Goal: Information Seeking & Learning: Learn about a topic

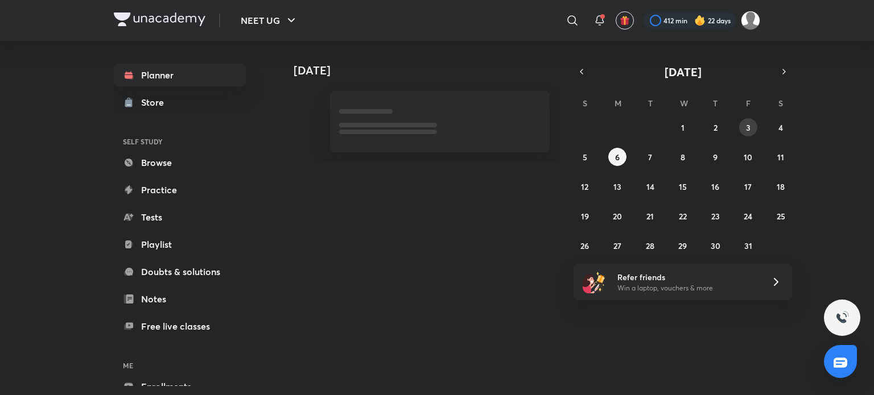
click at [747, 129] on abbr "3" at bounding box center [748, 127] width 5 height 11
click at [741, 126] on button "3" at bounding box center [748, 127] width 18 height 18
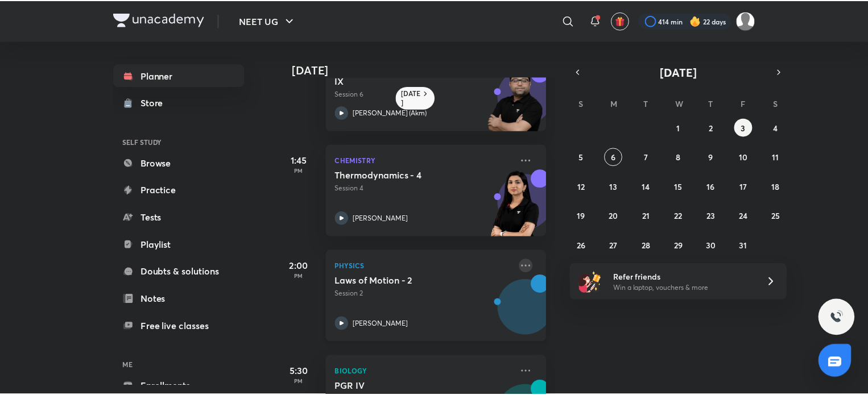
scroll to position [440, 0]
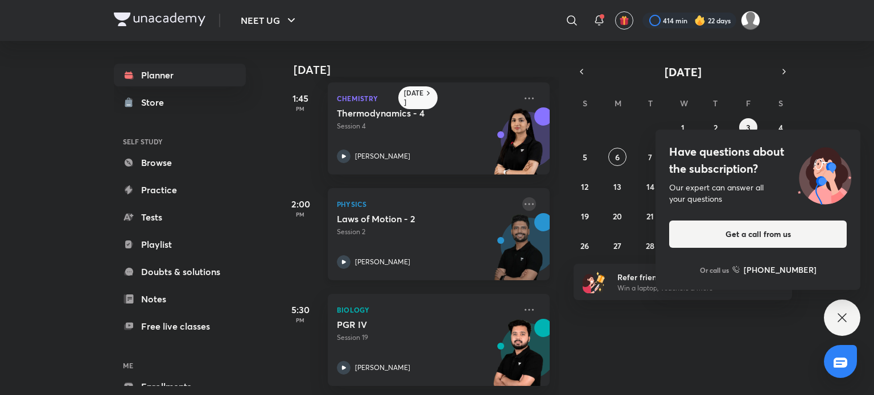
click at [522, 197] on icon at bounding box center [529, 204] width 14 height 14
click at [835, 326] on div "Have questions about the subscription? Our expert can answer all your questions…" at bounding box center [842, 318] width 36 height 36
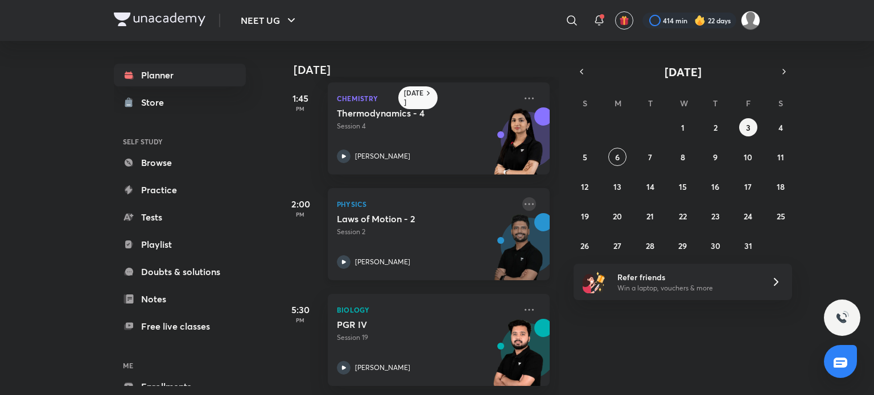
click at [522, 197] on icon at bounding box center [529, 204] width 14 height 14
click at [569, 197] on p "View educator" at bounding box center [608, 198] width 79 height 12
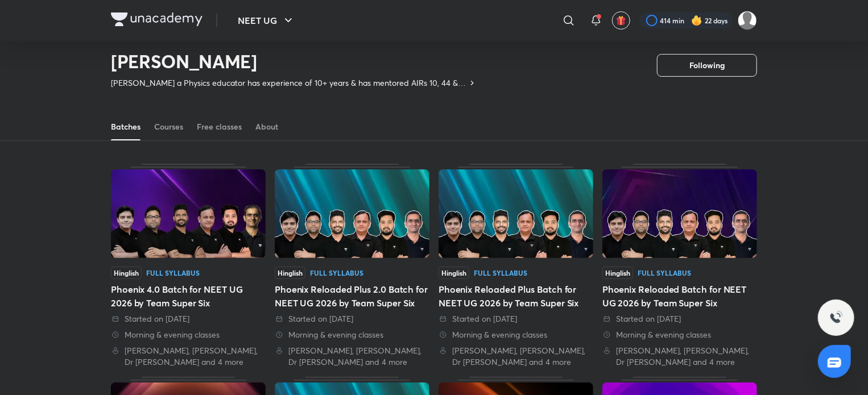
scroll to position [27, 0]
click at [168, 125] on div "Courses" at bounding box center [168, 126] width 29 height 11
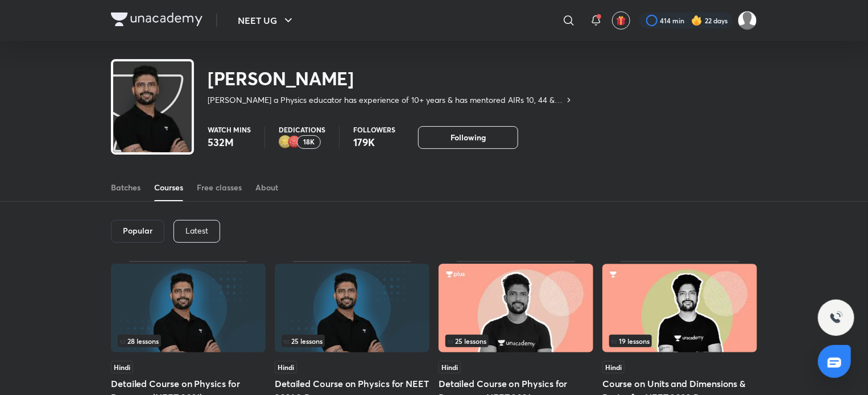
click at [197, 222] on div "Latest" at bounding box center [197, 231] width 47 height 23
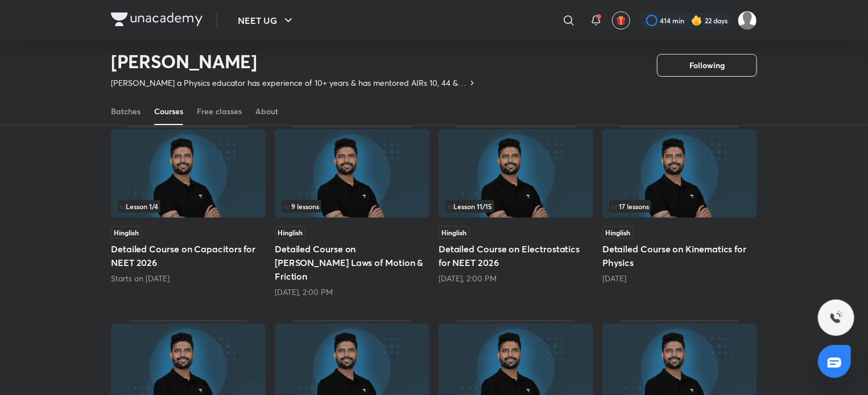
scroll to position [102, 0]
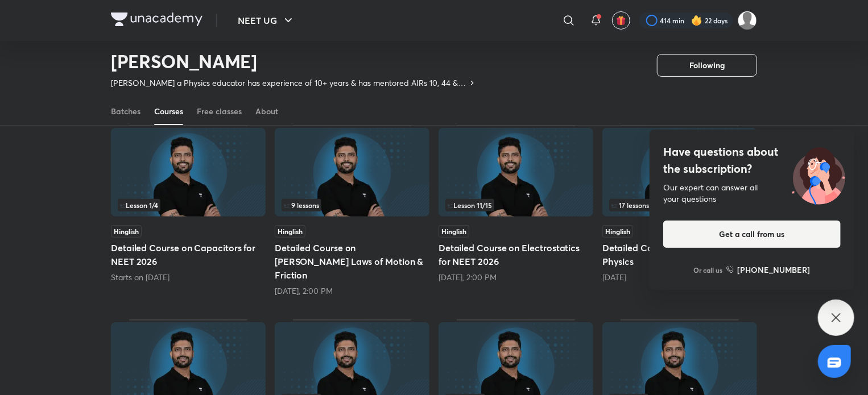
click at [346, 257] on h5 "Detailed Course on Newton’s Laws of Motion & Friction" at bounding box center [352, 261] width 155 height 41
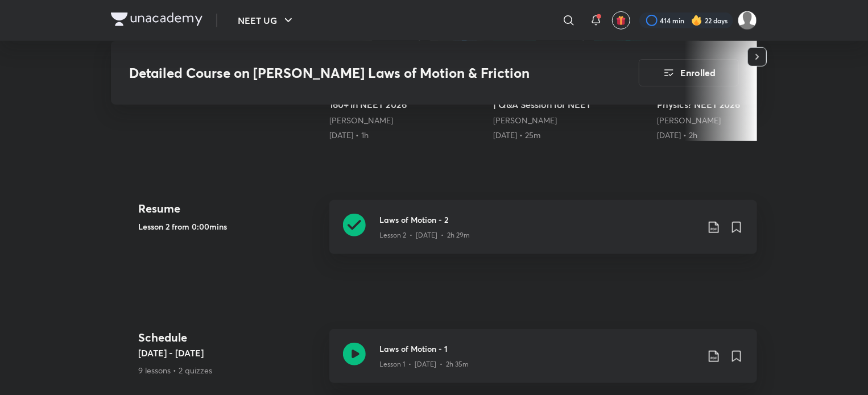
scroll to position [411, 0]
click at [714, 221] on icon at bounding box center [714, 228] width 14 height 14
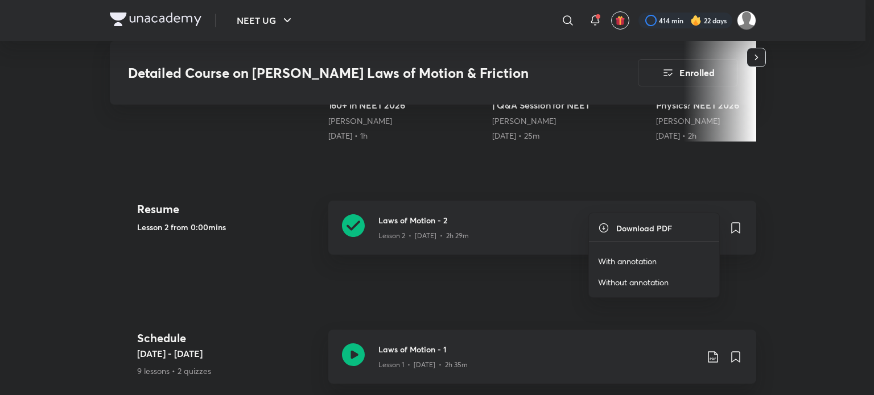
click at [651, 265] on p "With annotation" at bounding box center [627, 261] width 59 height 12
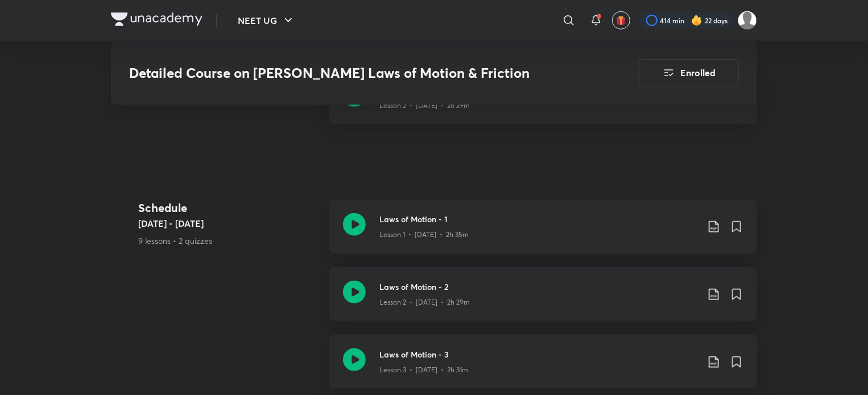
scroll to position [543, 0]
click at [711, 347] on div "Laws of Motion - 3 Lesson 3 • Oct 6 • 2h 31m" at bounding box center [561, 360] width 364 height 27
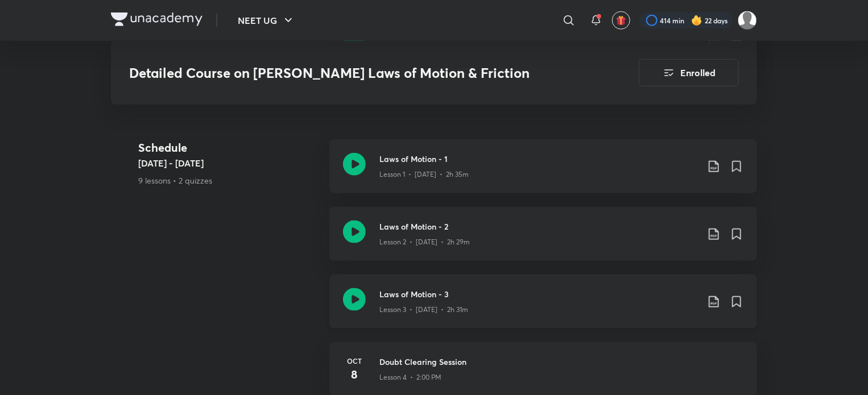
click at [712, 295] on icon at bounding box center [714, 302] width 14 height 14
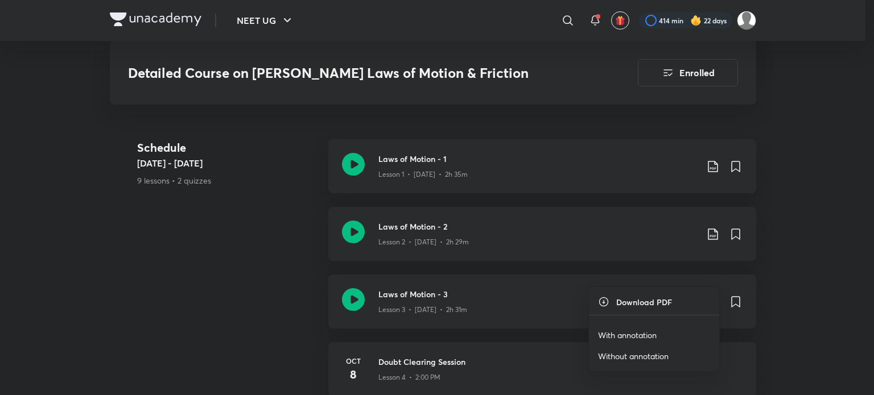
click at [622, 332] on p "With annotation" at bounding box center [627, 335] width 59 height 12
